Goal: Information Seeking & Learning: Learn about a topic

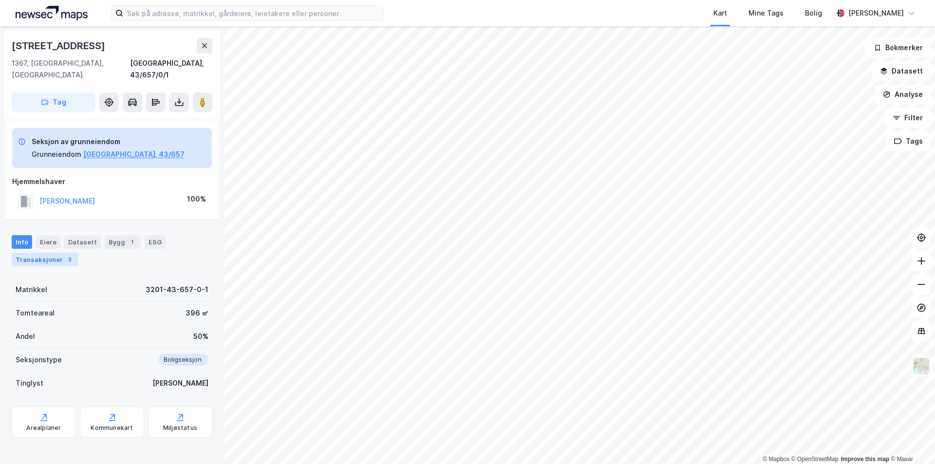
click at [48, 253] on div "Transaksjoner 3" at bounding box center [45, 260] width 67 height 14
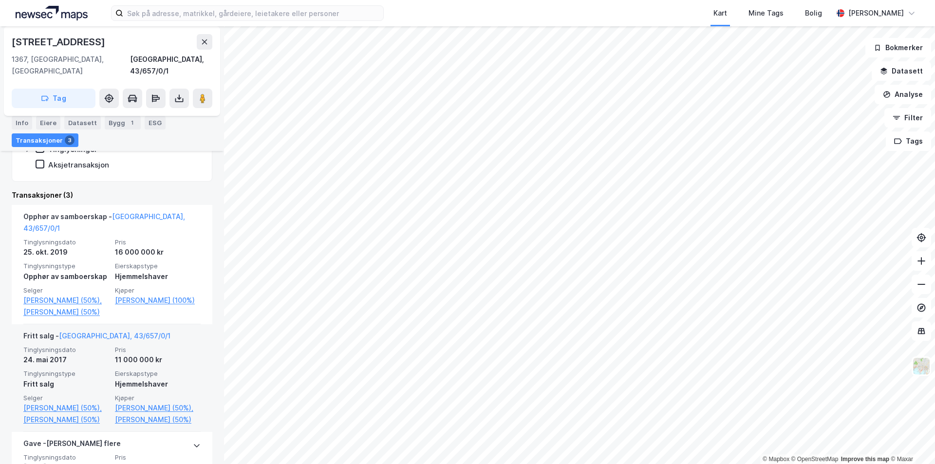
scroll to position [292, 0]
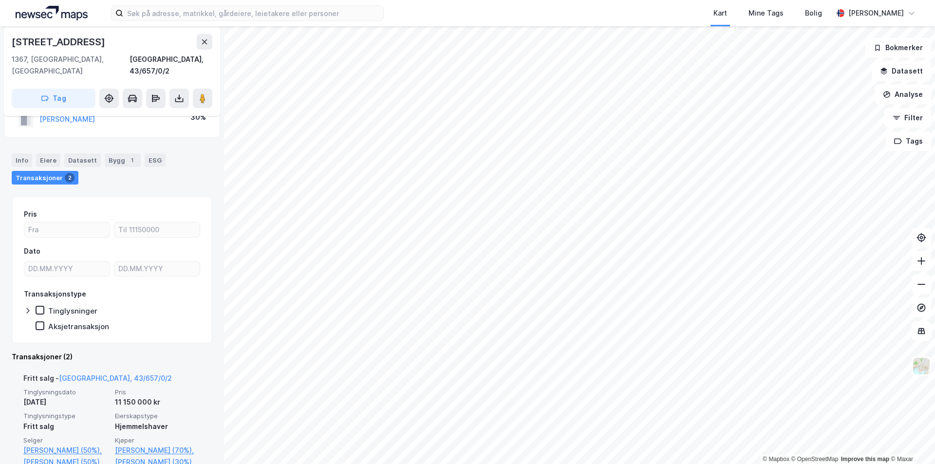
scroll to position [150, 0]
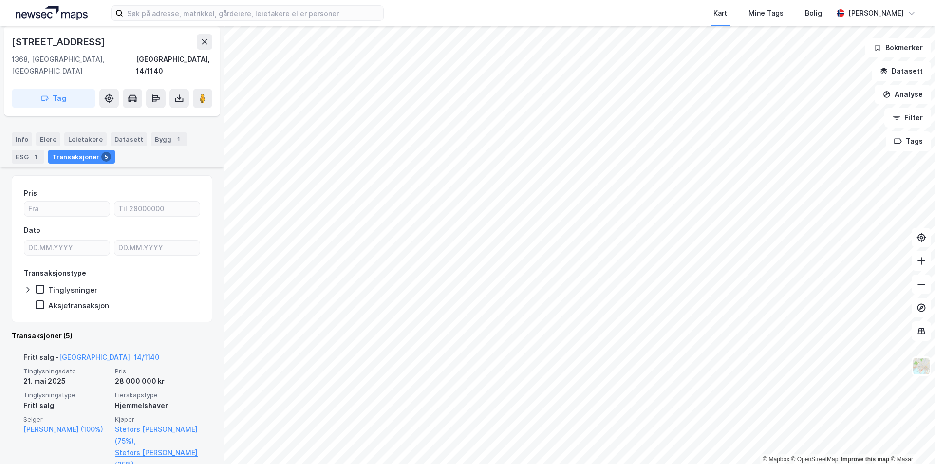
scroll to position [195, 0]
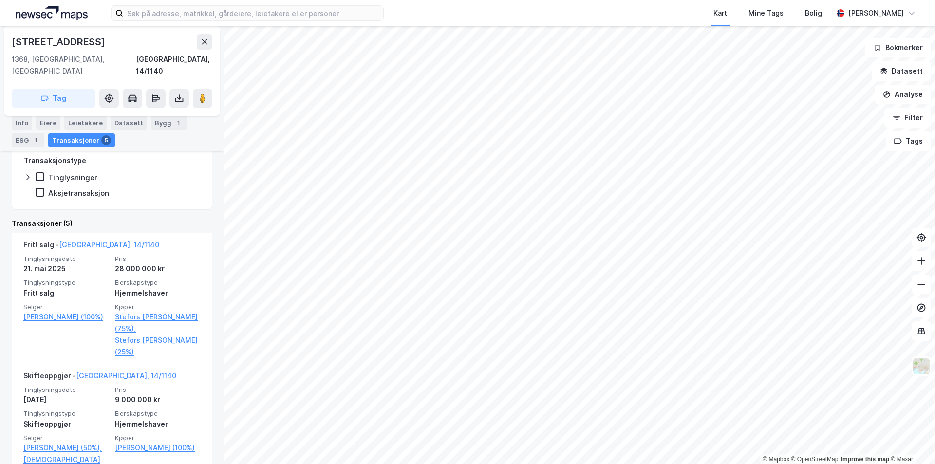
click at [163, 123] on div "Bygg 1" at bounding box center [169, 123] width 36 height 14
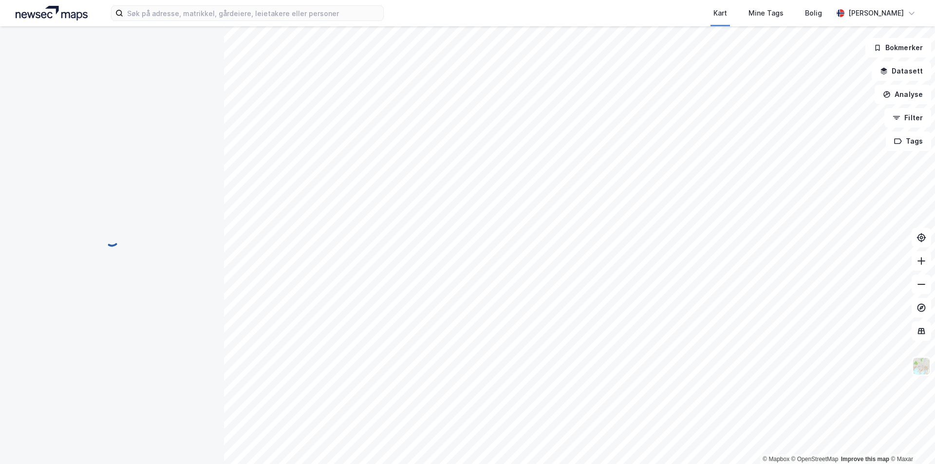
scroll to position [75, 0]
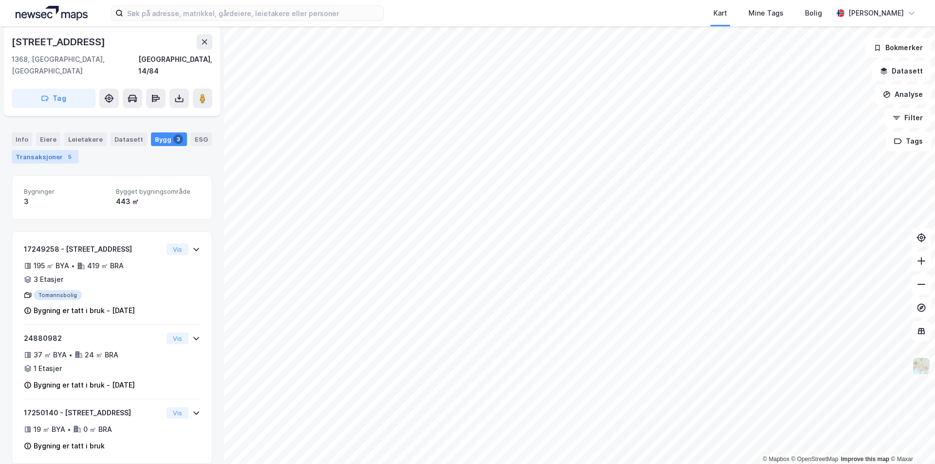
click at [37, 150] on div "Transaksjoner 5" at bounding box center [45, 157] width 67 height 14
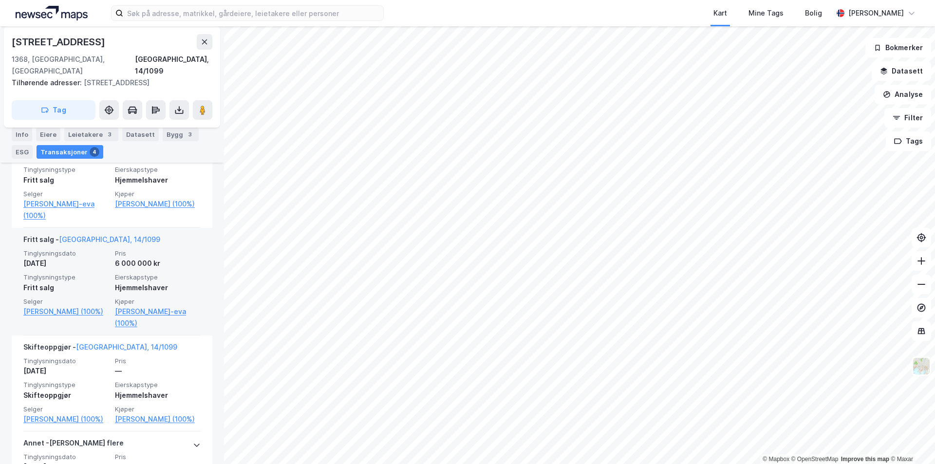
scroll to position [243, 0]
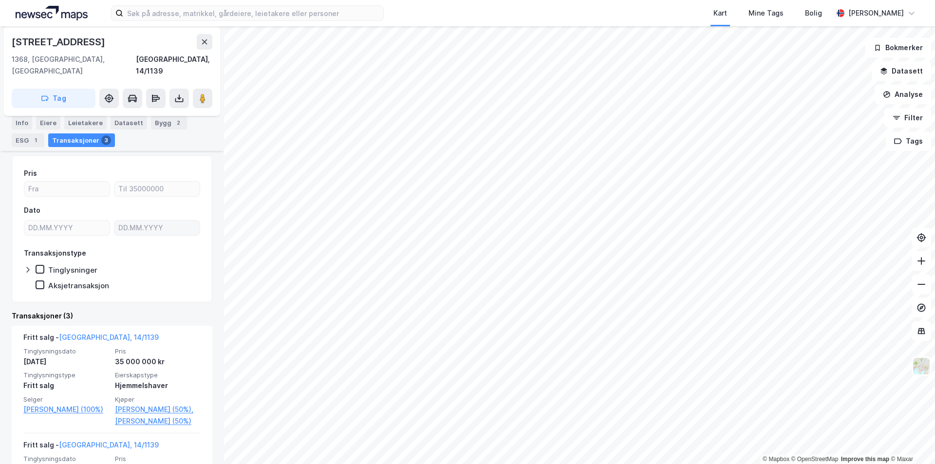
scroll to position [97, 0]
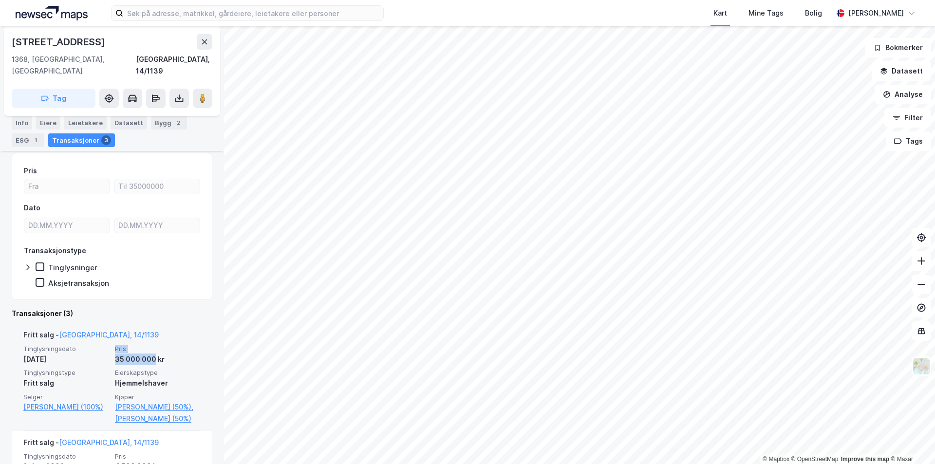
drag, startPoint x: 150, startPoint y: 348, endPoint x: 113, endPoint y: 338, distance: 38.9
click at [115, 345] on div "Pris 35 000 000 kr" at bounding box center [158, 355] width 86 height 20
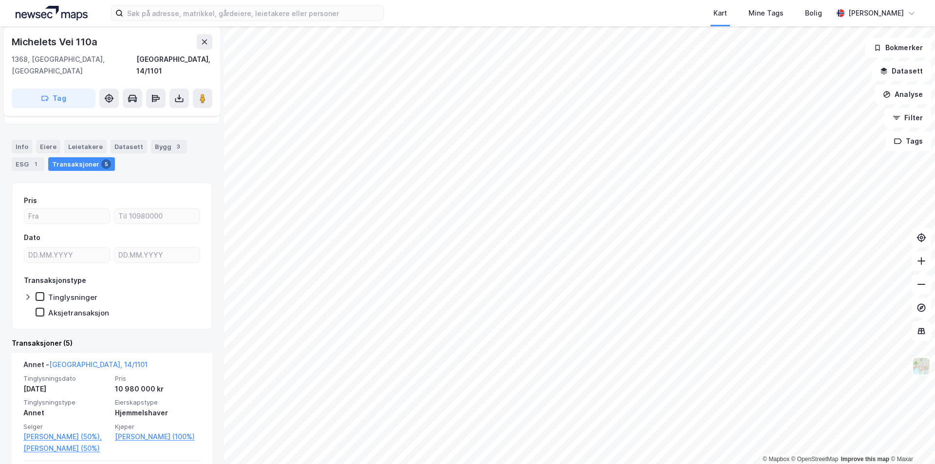
scroll to position [97, 0]
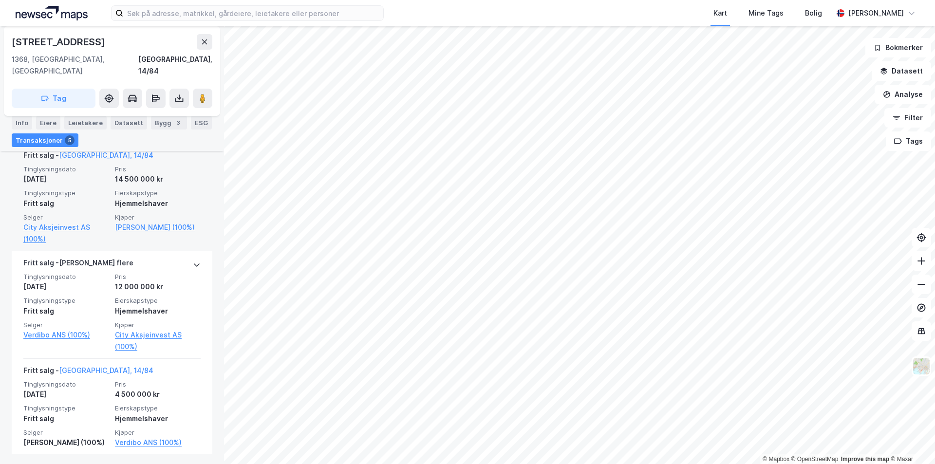
scroll to position [483, 0]
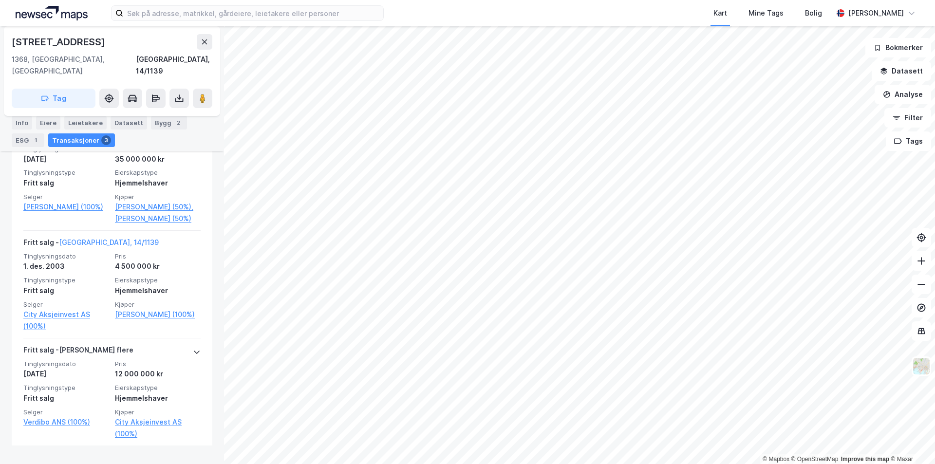
scroll to position [302, 0]
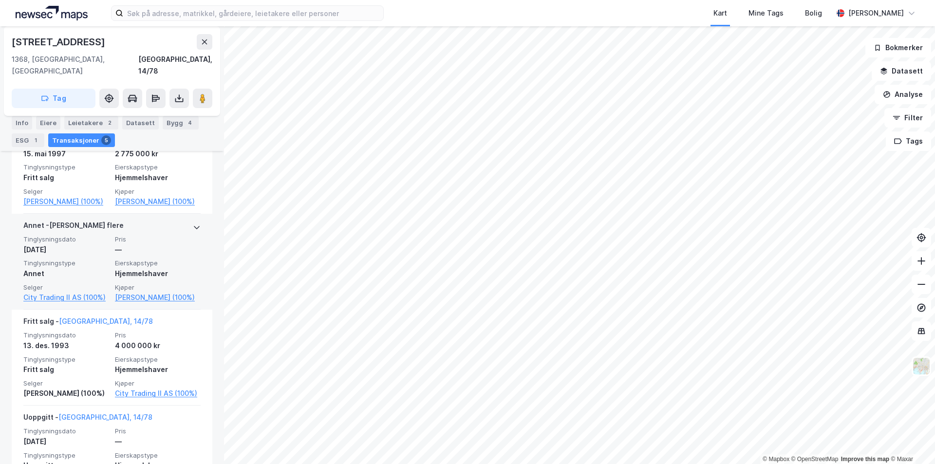
scroll to position [390, 0]
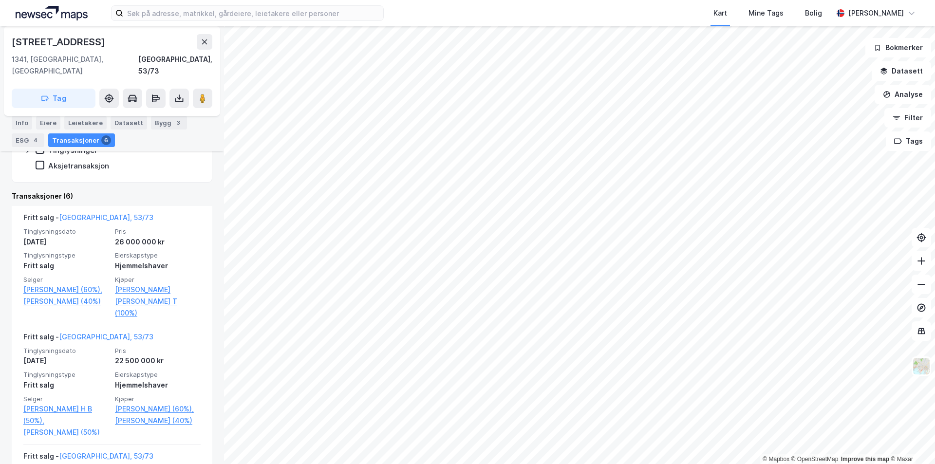
scroll to position [243, 0]
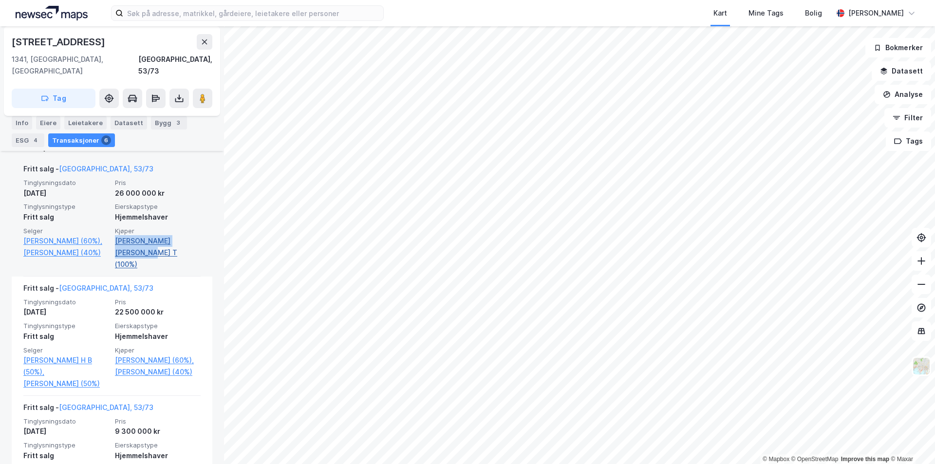
drag, startPoint x: 199, startPoint y: 231, endPoint x: 112, endPoint y: 231, distance: 86.7
click at [112, 231] on div "Fritt salg - [GEOGRAPHIC_DATA], 53/73 Tinglysningsdato [DATE] Pris 26 000 000 k…" at bounding box center [112, 216] width 201 height 119
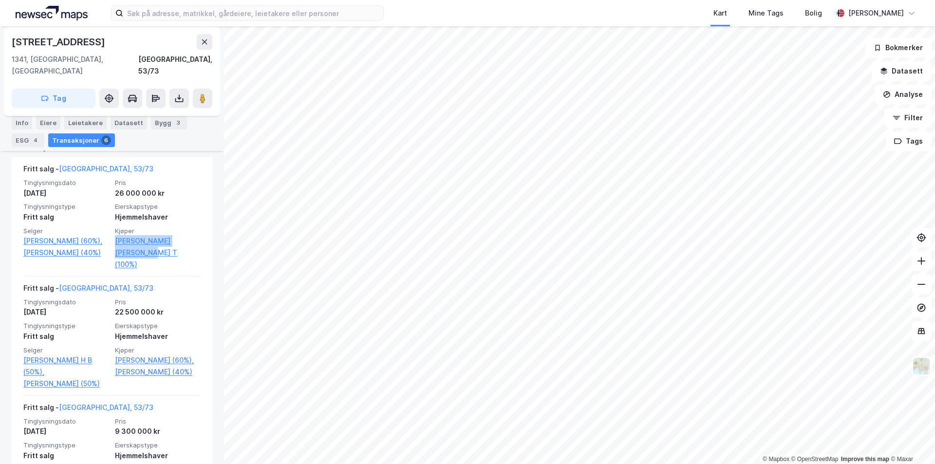
copy link "[PERSON_NAME] [PERSON_NAME] T"
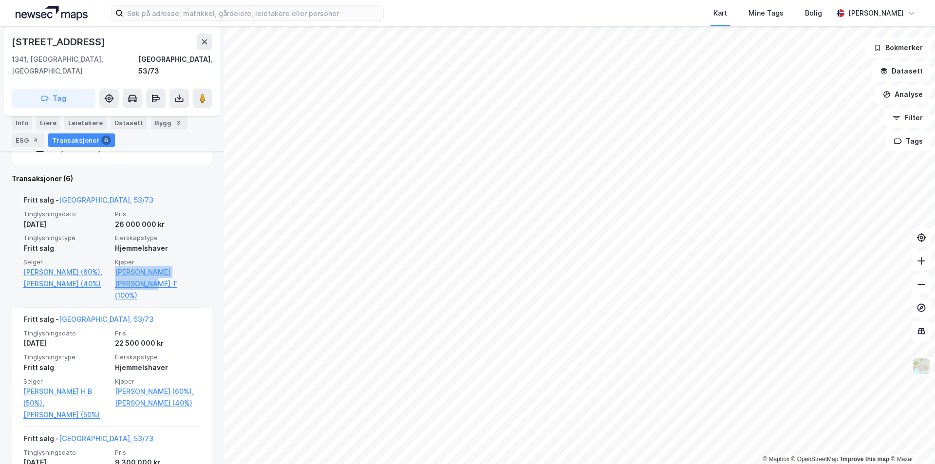
scroll to position [195, 0]
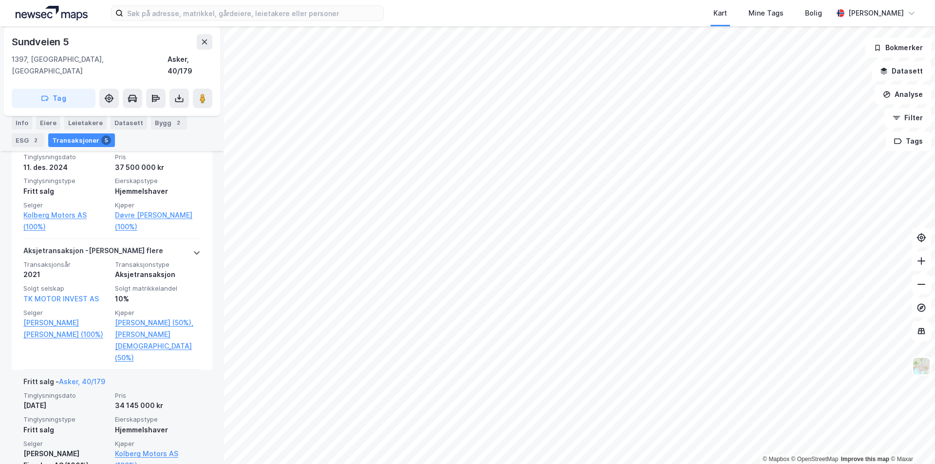
scroll to position [292, 0]
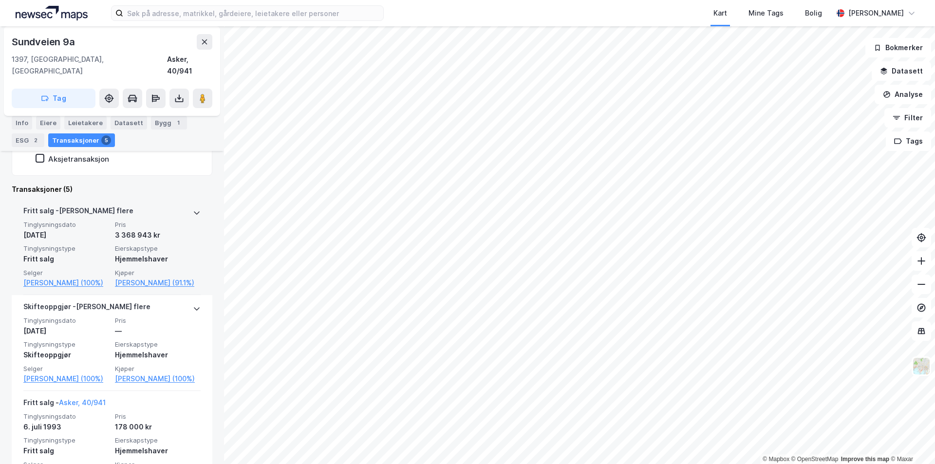
scroll to position [243, 0]
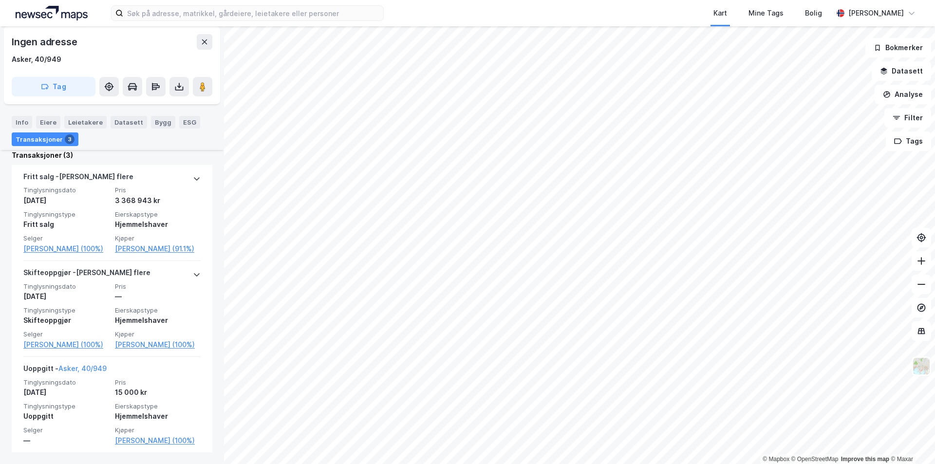
scroll to position [279, 0]
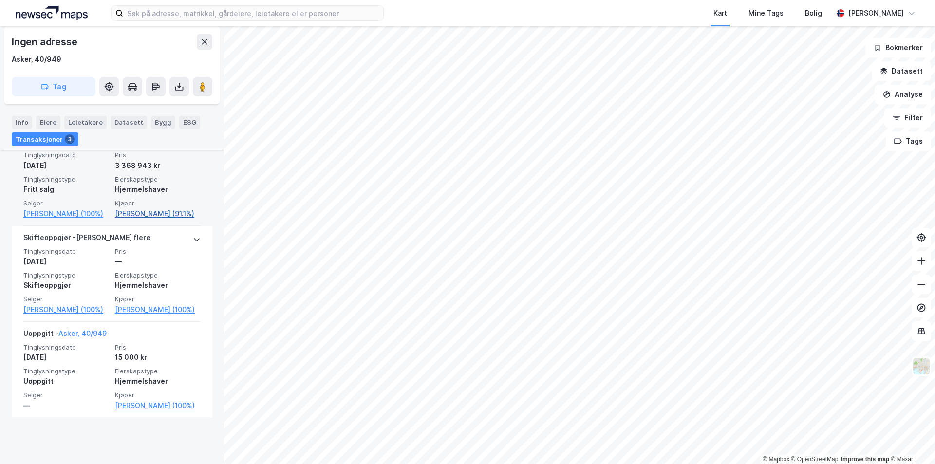
click at [136, 216] on link "[PERSON_NAME] (91.1%)" at bounding box center [158, 214] width 86 height 12
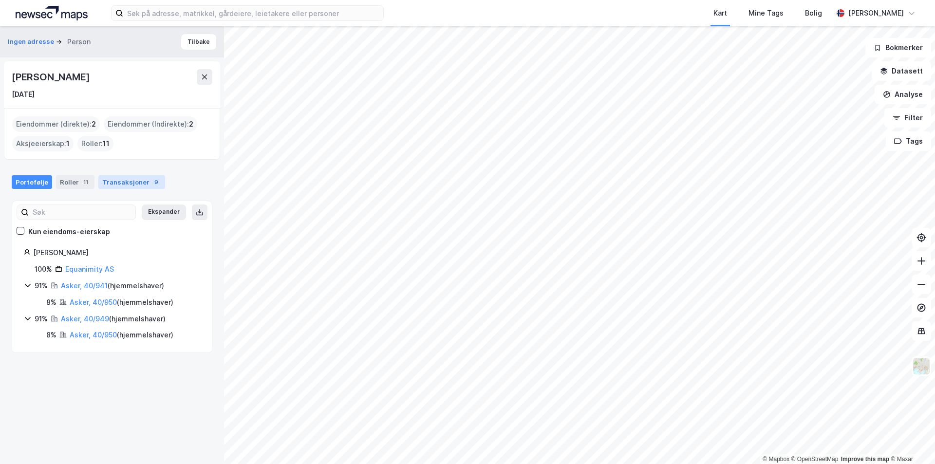
click at [112, 182] on div "Transaksjoner 9" at bounding box center [131, 182] width 67 height 14
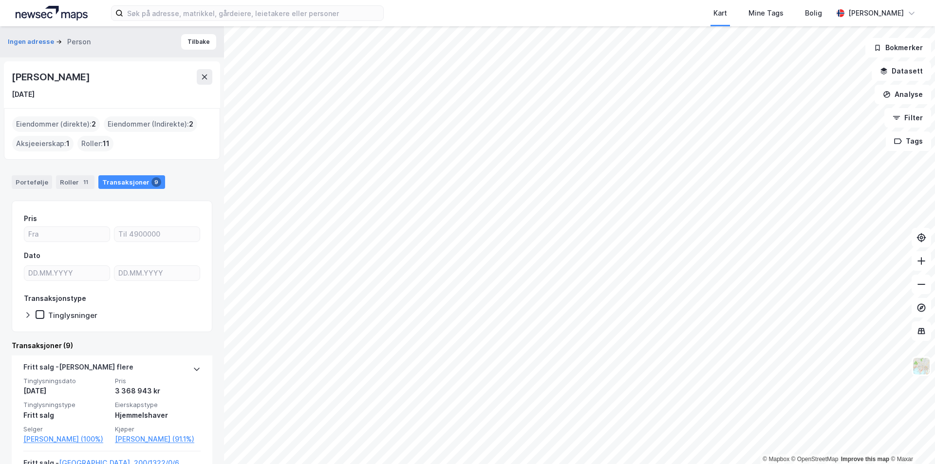
click at [121, 124] on div "Eiendommer (Indirekte) : 2" at bounding box center [150, 124] width 93 height 16
click at [174, 125] on div "Eiendommer (Indirekte) : 2" at bounding box center [150, 124] width 93 height 16
click at [61, 125] on div "Eiendommer (direkte) : 2" at bounding box center [56, 124] width 88 height 16
click at [46, 125] on div "Eiendommer (direkte) : 2" at bounding box center [56, 124] width 88 height 16
click at [84, 126] on div "Eiendommer (direkte) : 2" at bounding box center [56, 124] width 88 height 16
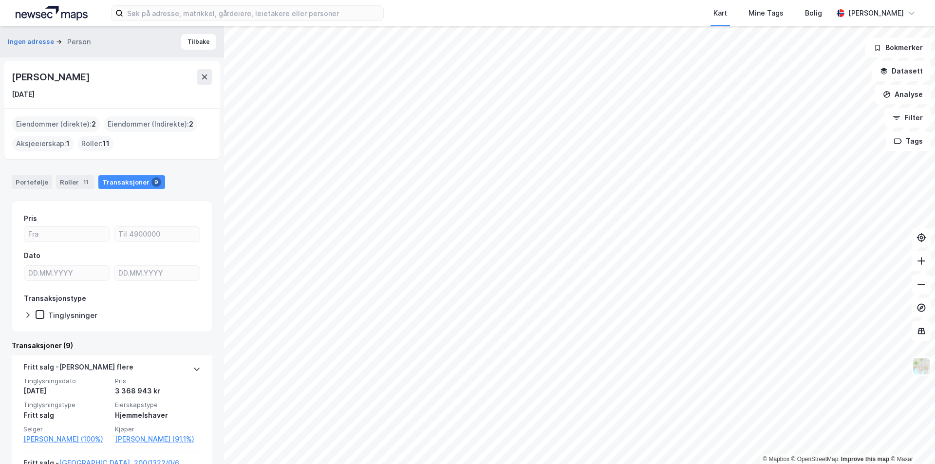
click at [91, 149] on div "Roller : 11" at bounding box center [95, 144] width 36 height 16
click at [43, 145] on div "Aksjeeierskap : 1" at bounding box center [42, 144] width 61 height 16
